Goal: Transaction & Acquisition: Book appointment/travel/reservation

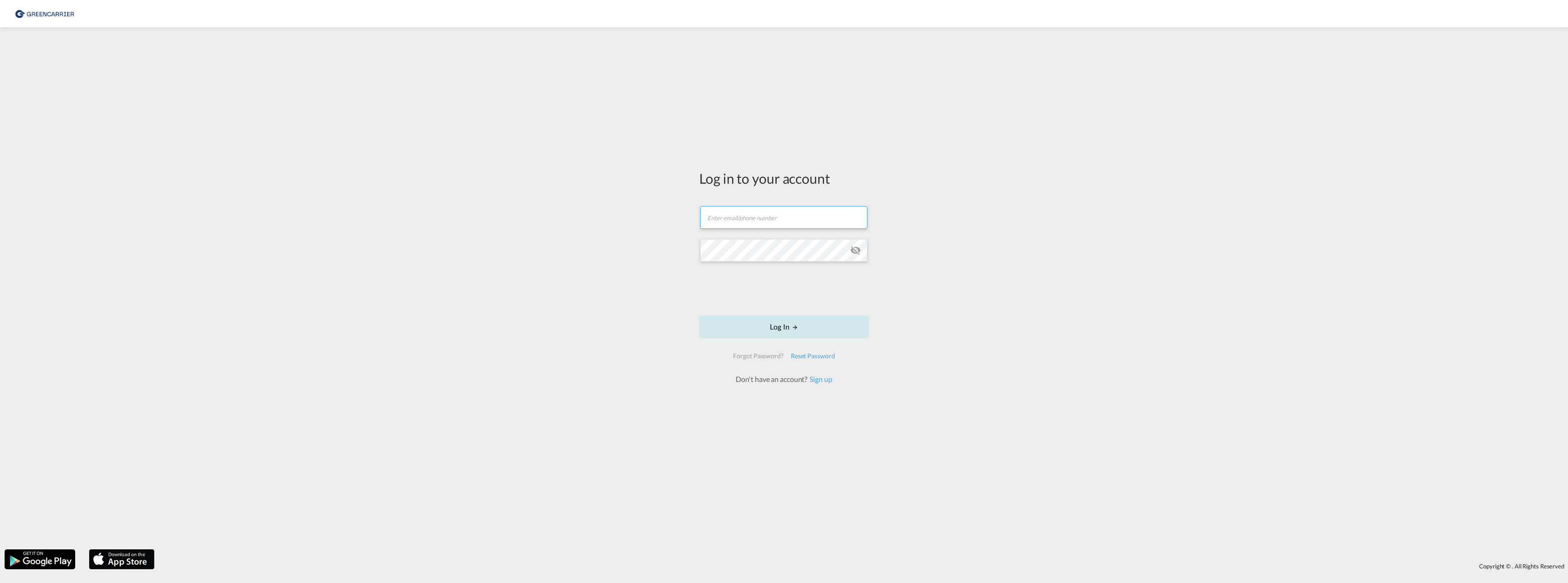
type input "[EMAIL_ADDRESS][DOMAIN_NAME]"
click at [780, 330] on button "Log In" at bounding box center [784, 326] width 170 height 23
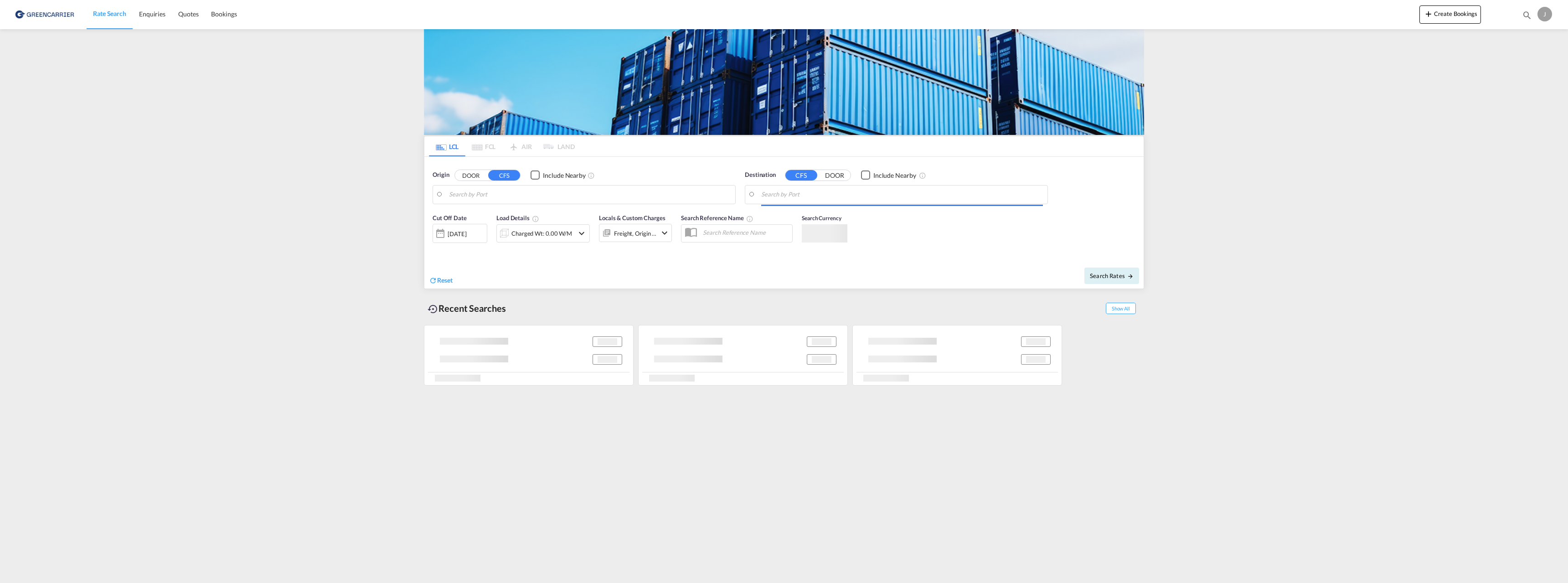
type input "[GEOGRAPHIC_DATA], NOOSL"
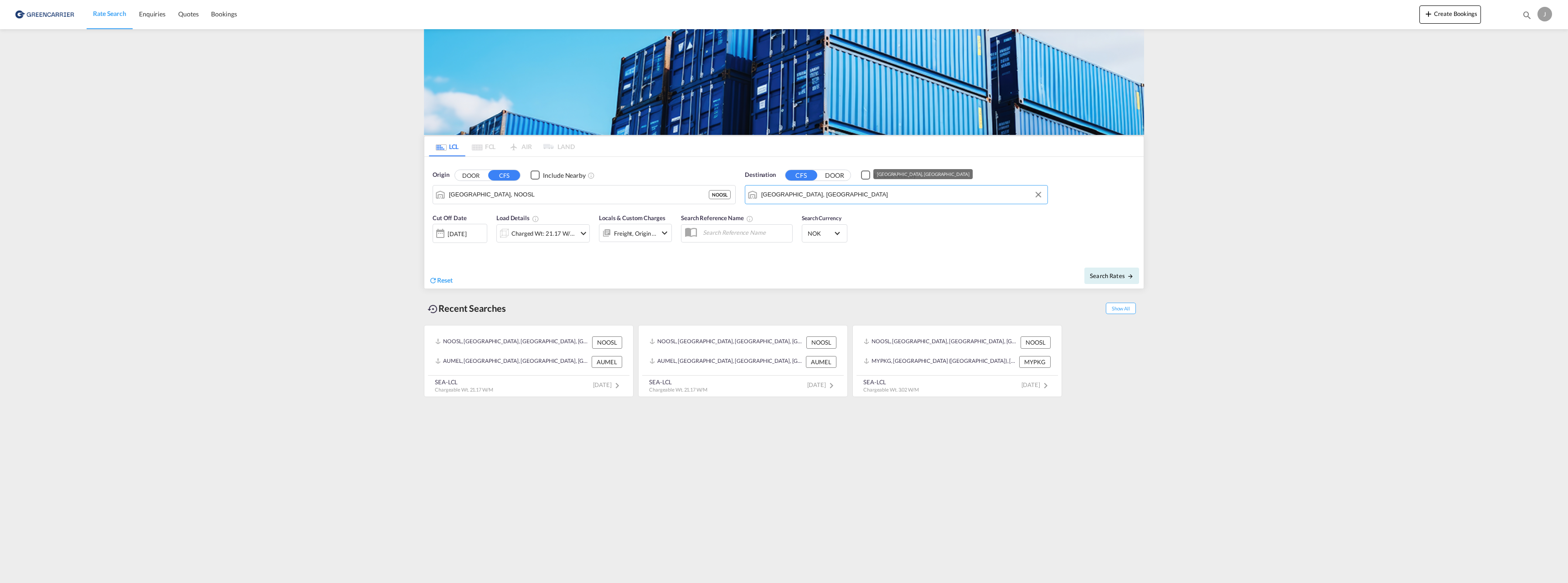
click at [802, 194] on input "[GEOGRAPHIC_DATA], [GEOGRAPHIC_DATA]" at bounding box center [902, 195] width 282 height 13
click at [828, 216] on div "Port Klan g ([GEOGRAPHIC_DATA]) [GEOGRAPHIC_DATA] MYPKG" at bounding box center [831, 219] width 173 height 27
type input "[GEOGRAPHIC_DATA] ([GEOGRAPHIC_DATA]), MYPKG"
click at [523, 233] on div "Charged Wt: 21.17 W/M" at bounding box center [544, 233] width 65 height 13
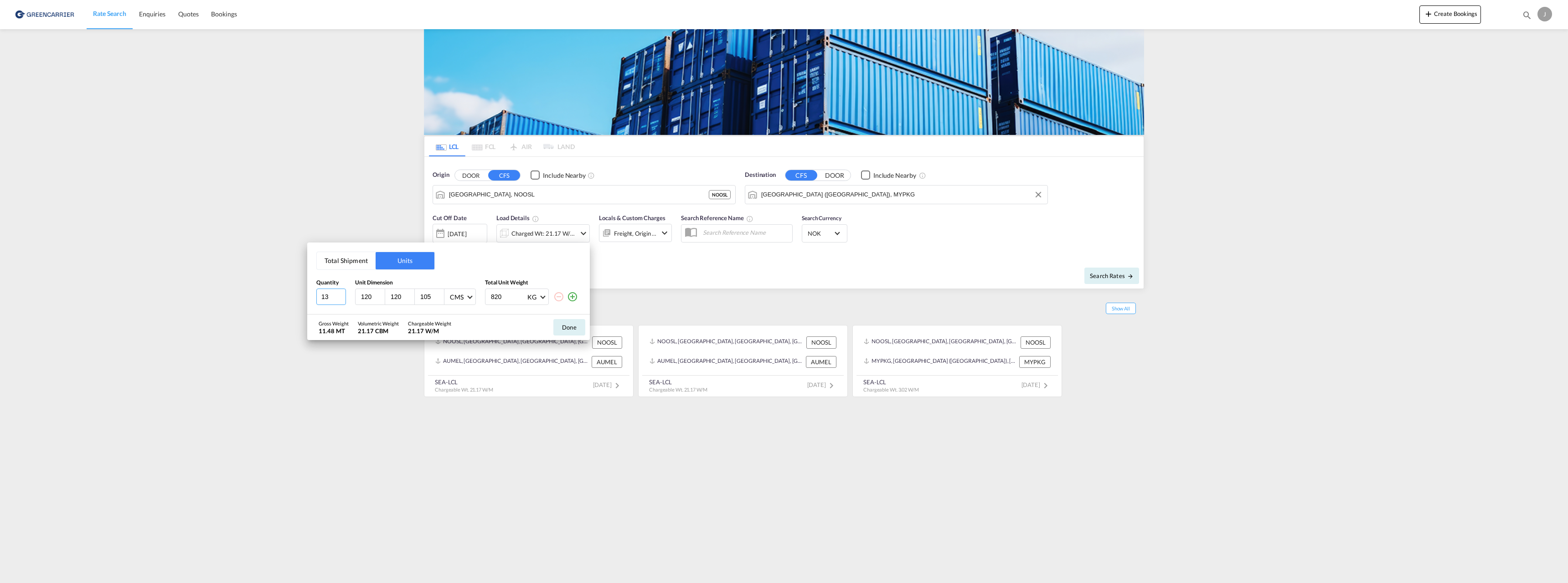
click at [340, 299] on input "13" at bounding box center [331, 296] width 30 height 16
click at [340, 299] on input "12" at bounding box center [331, 296] width 30 height 16
click at [340, 299] on input "11" at bounding box center [331, 296] width 30 height 16
click at [340, 299] on input "10" at bounding box center [331, 296] width 30 height 16
click at [340, 299] on input "9" at bounding box center [331, 296] width 30 height 16
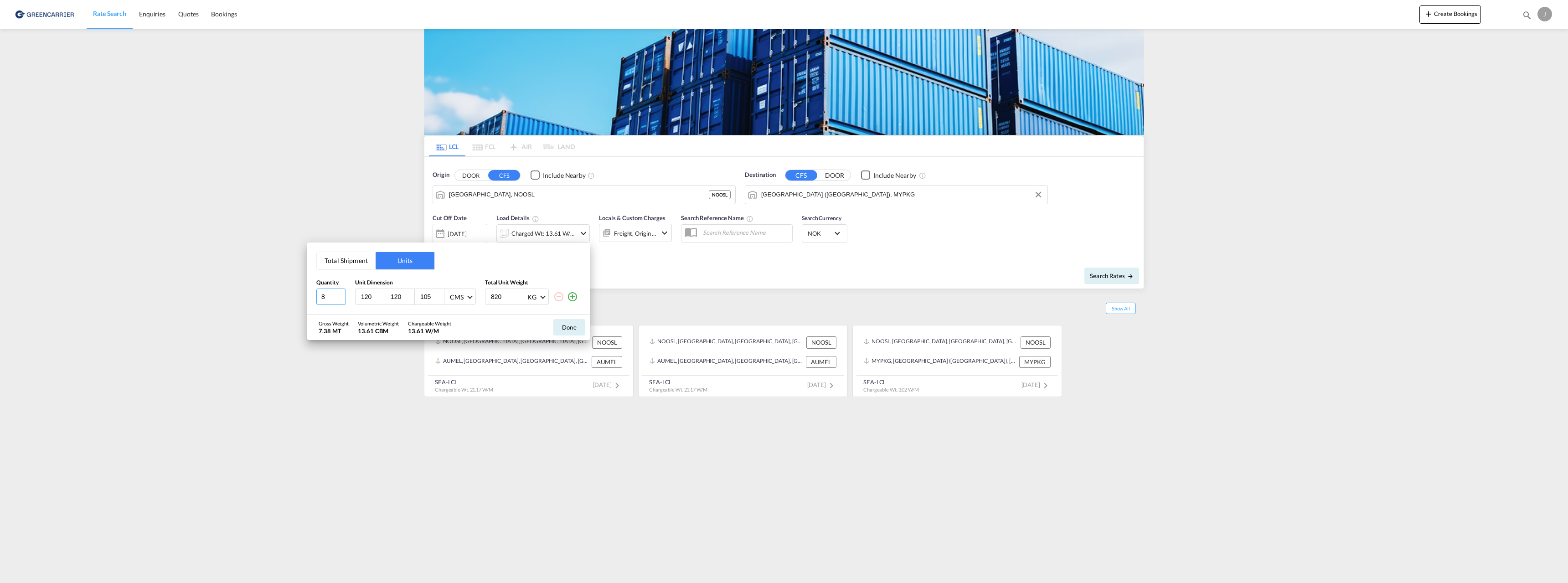
click at [340, 299] on input "8" at bounding box center [331, 296] width 30 height 16
click at [340, 299] on input "7" at bounding box center [331, 296] width 30 height 16
click at [340, 299] on input "6" at bounding box center [331, 296] width 30 height 16
click at [340, 299] on input "5" at bounding box center [331, 296] width 30 height 16
click at [340, 299] on input "4" at bounding box center [331, 296] width 30 height 16
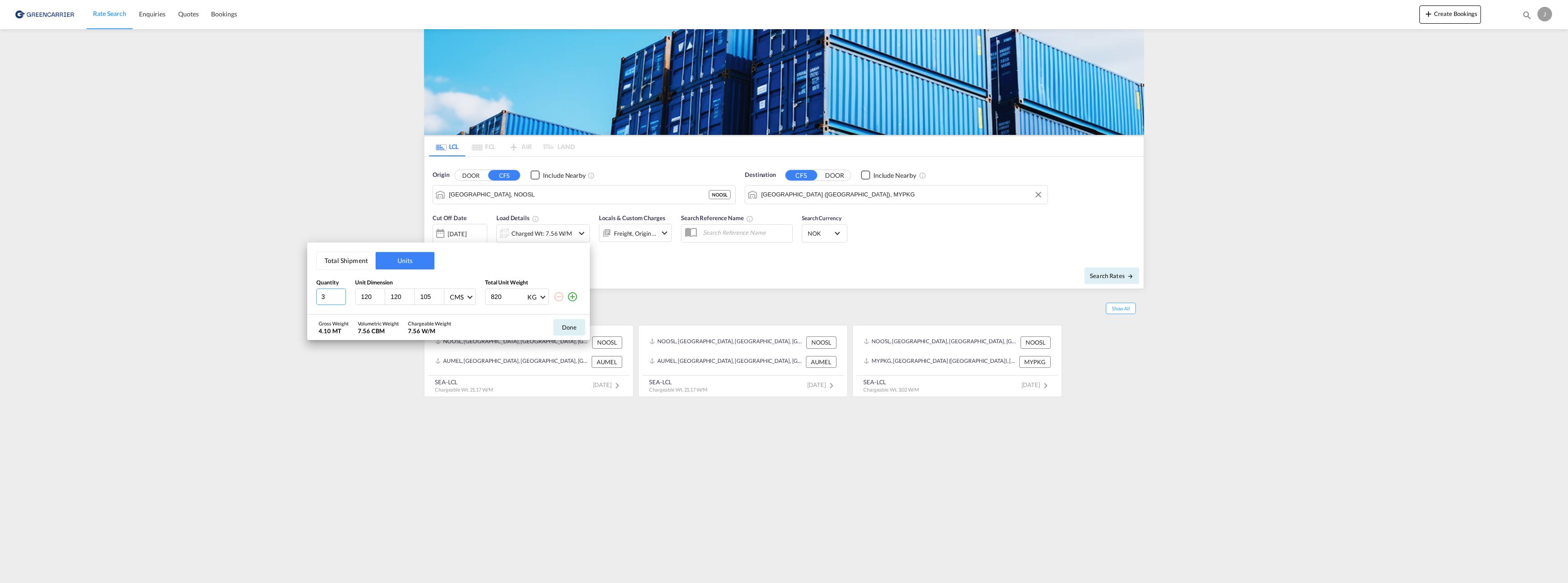
click at [340, 299] on input "3" at bounding box center [331, 296] width 30 height 16
type input "2"
click at [340, 299] on input "2" at bounding box center [331, 296] width 30 height 16
click at [572, 324] on button "Done" at bounding box center [569, 327] width 32 height 16
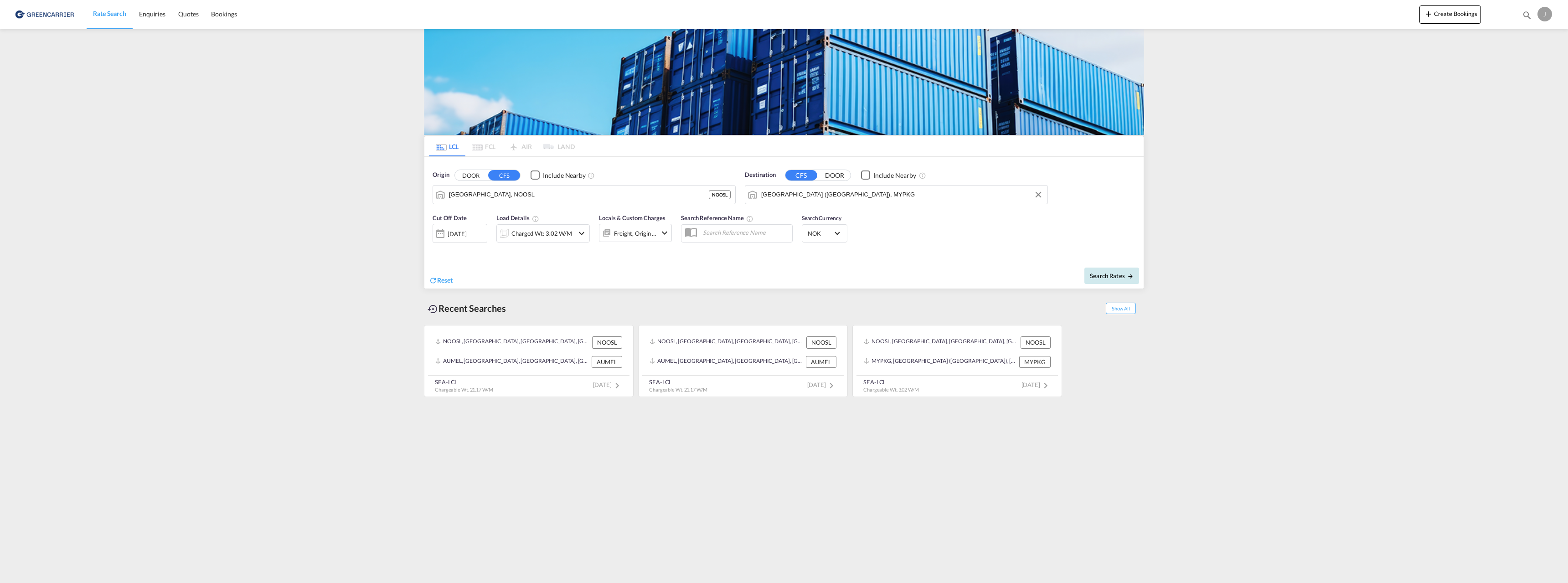
click at [1115, 273] on span "Search Rates" at bounding box center [1111, 276] width 44 height 7
type input "NOOSL to MYPKG / [DATE]"
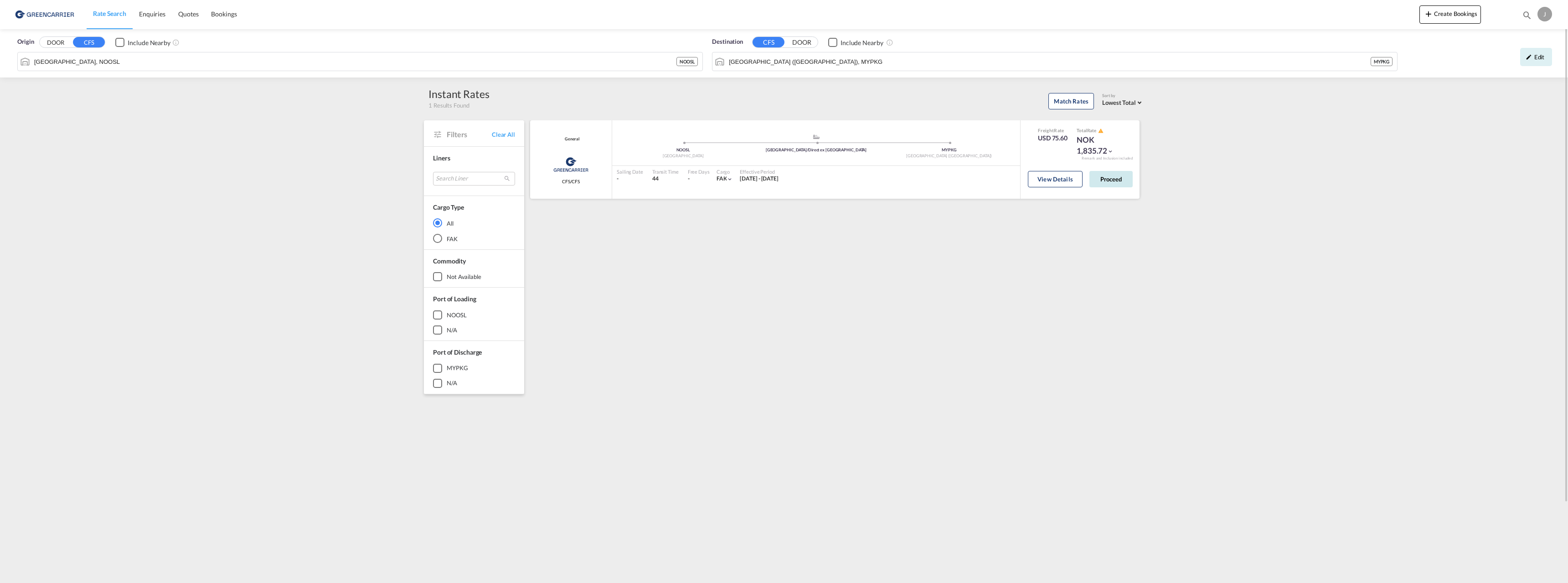
click at [1113, 177] on button "Proceed" at bounding box center [1111, 179] width 43 height 16
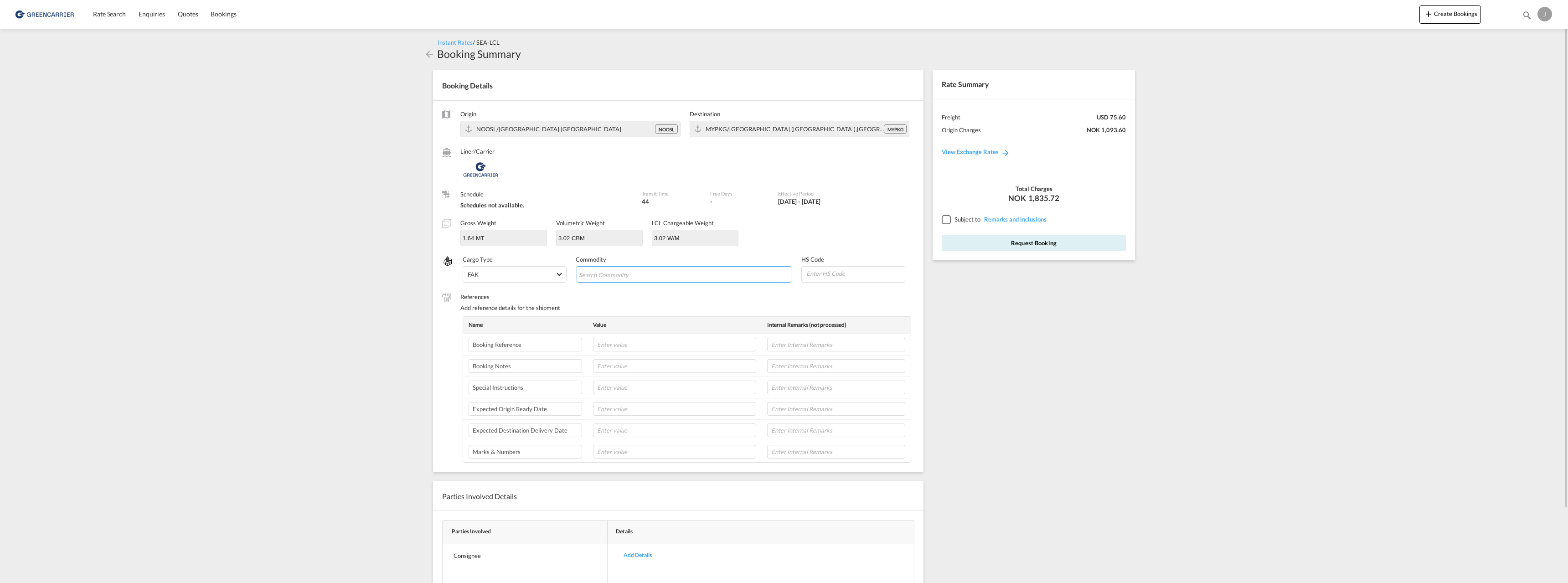
click at [621, 274] on input "Search Commodity" at bounding box center [620, 275] width 83 height 15
type input "[MEDICAL_DATA]"
click at [817, 275] on input at bounding box center [855, 273] width 99 height 13
type input "151610"
click at [614, 343] on input "text" at bounding box center [674, 344] width 163 height 13
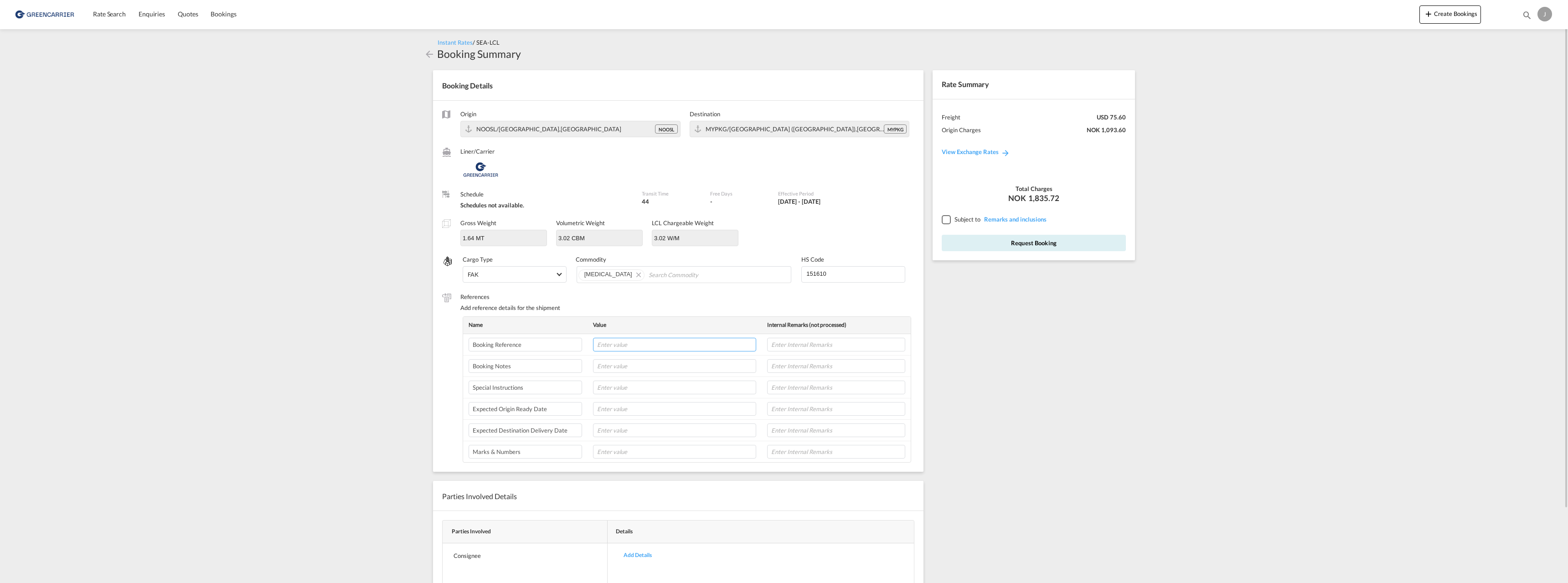
paste input "173055"
type input "173055/JFL"
click at [947, 219] on div at bounding box center [945, 218] width 8 height 8
click at [642, 411] on input "text" at bounding box center [674, 408] width 163 height 13
type input "22/9-25"
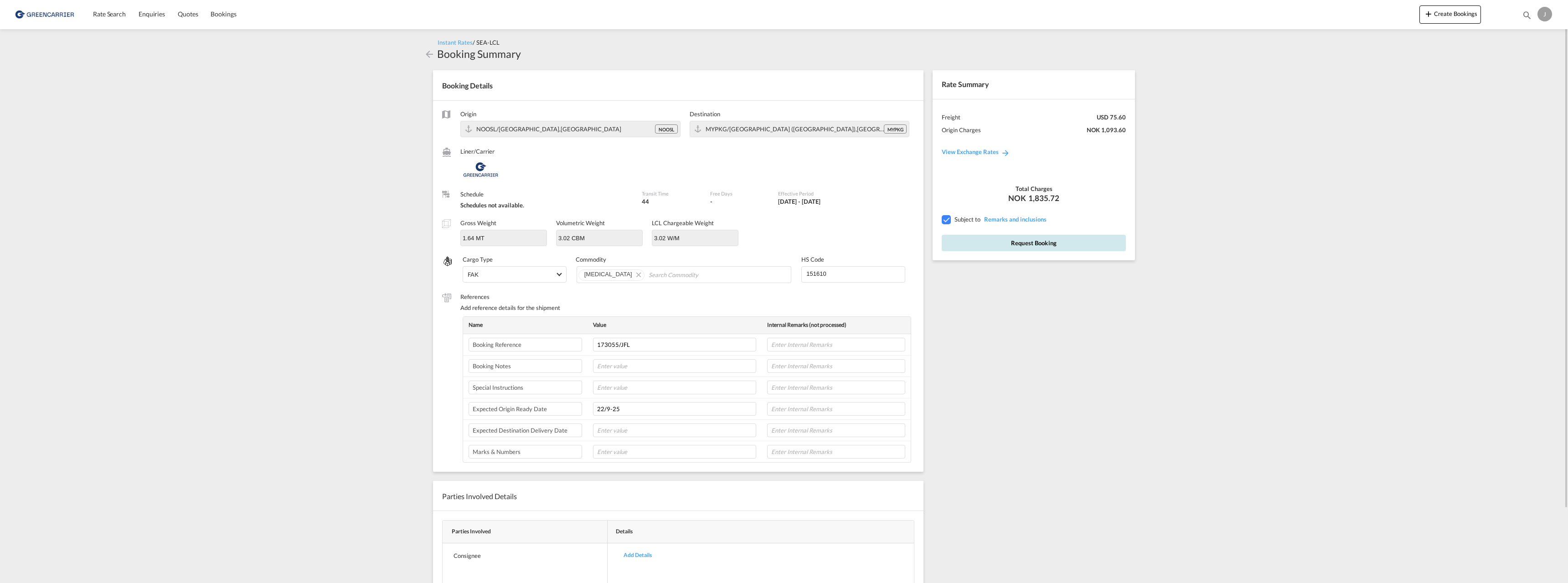
click at [1060, 246] on button "Request Booking" at bounding box center [1034, 243] width 184 height 16
